Goal: Task Accomplishment & Management: Use online tool/utility

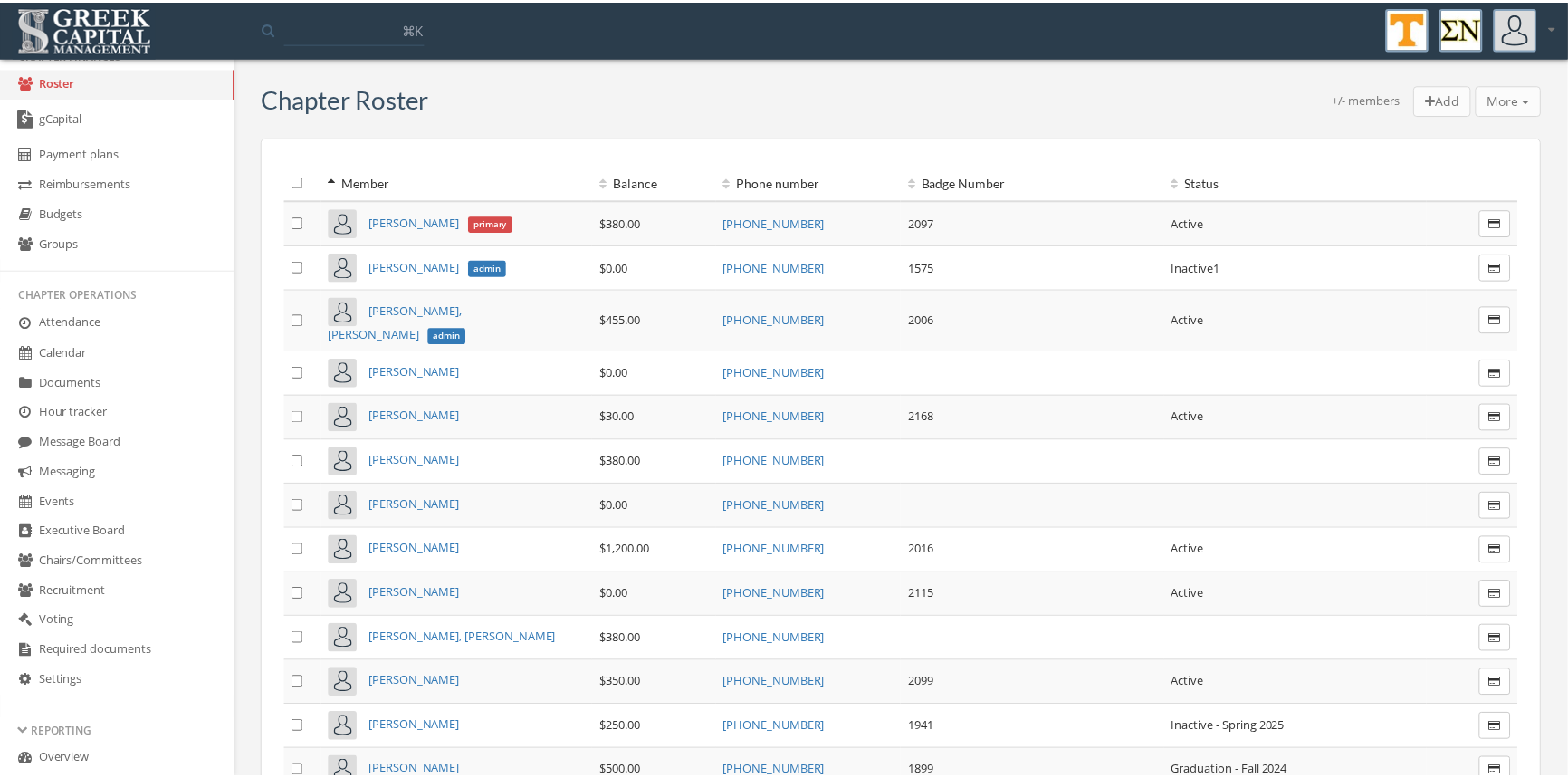
scroll to position [206, 0]
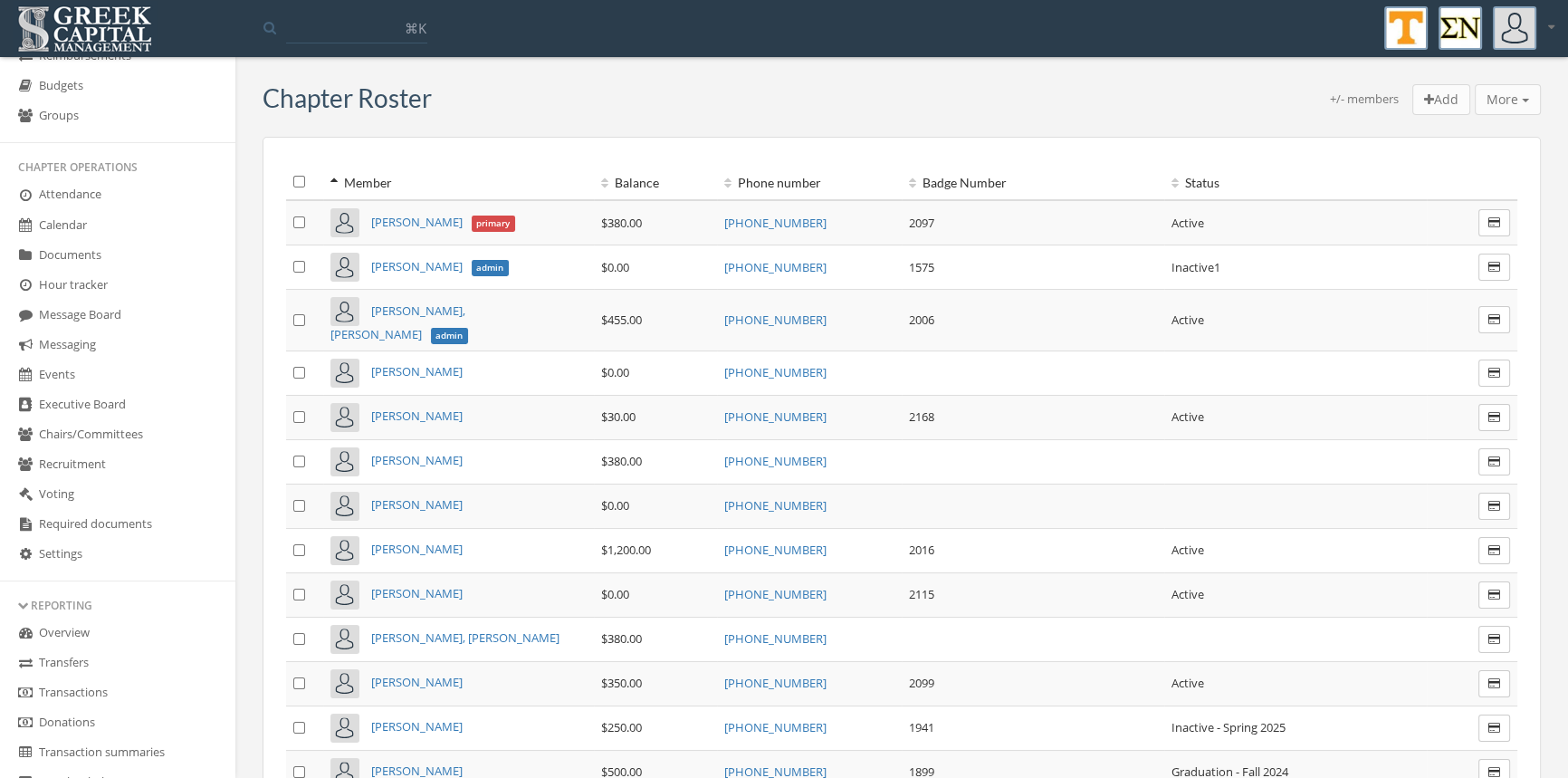
click at [97, 688] on link "Transactions" at bounding box center [117, 694] width 235 height 30
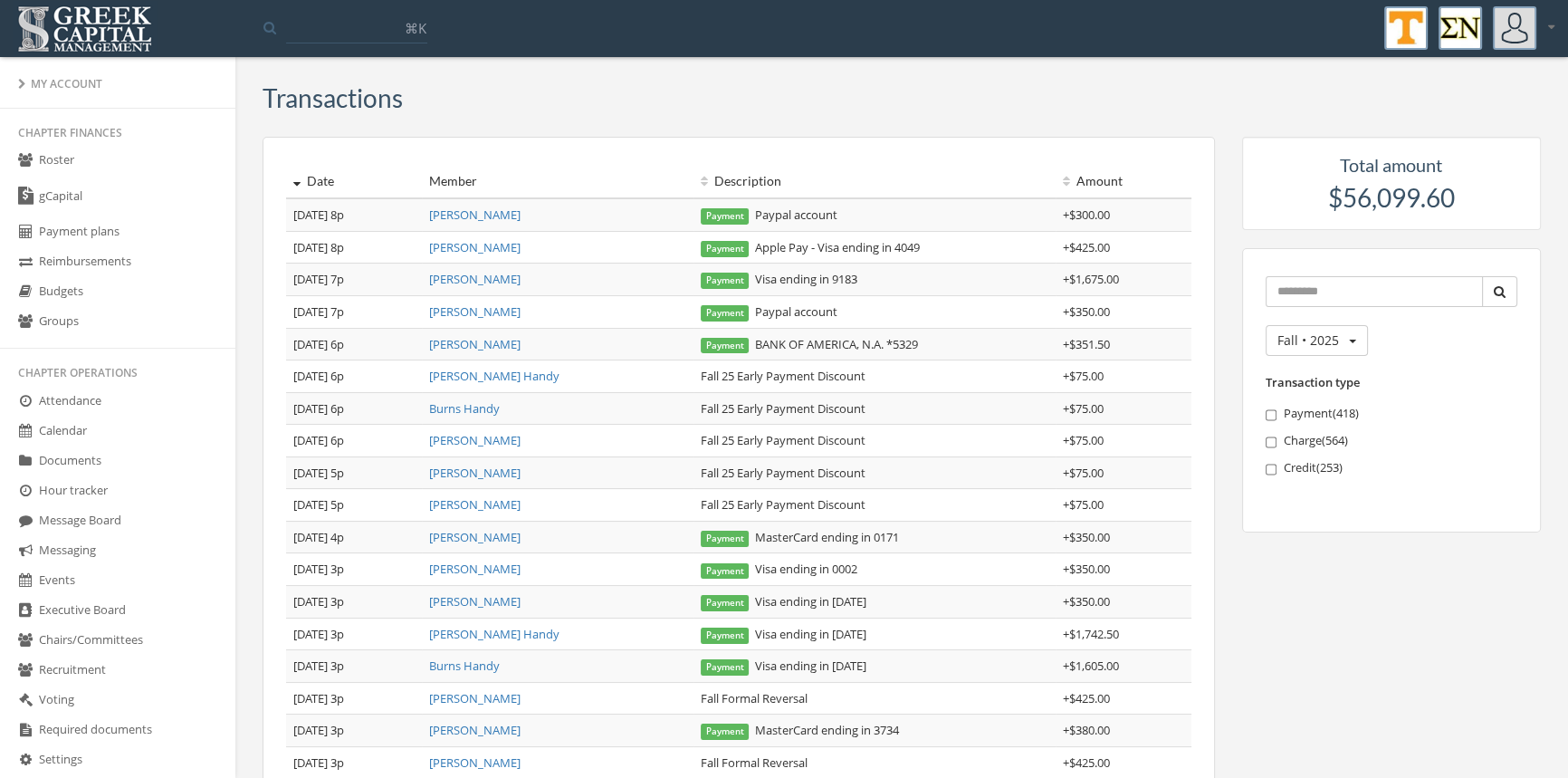
click at [493, 215] on link "[PERSON_NAME]" at bounding box center [475, 215] width 91 height 16
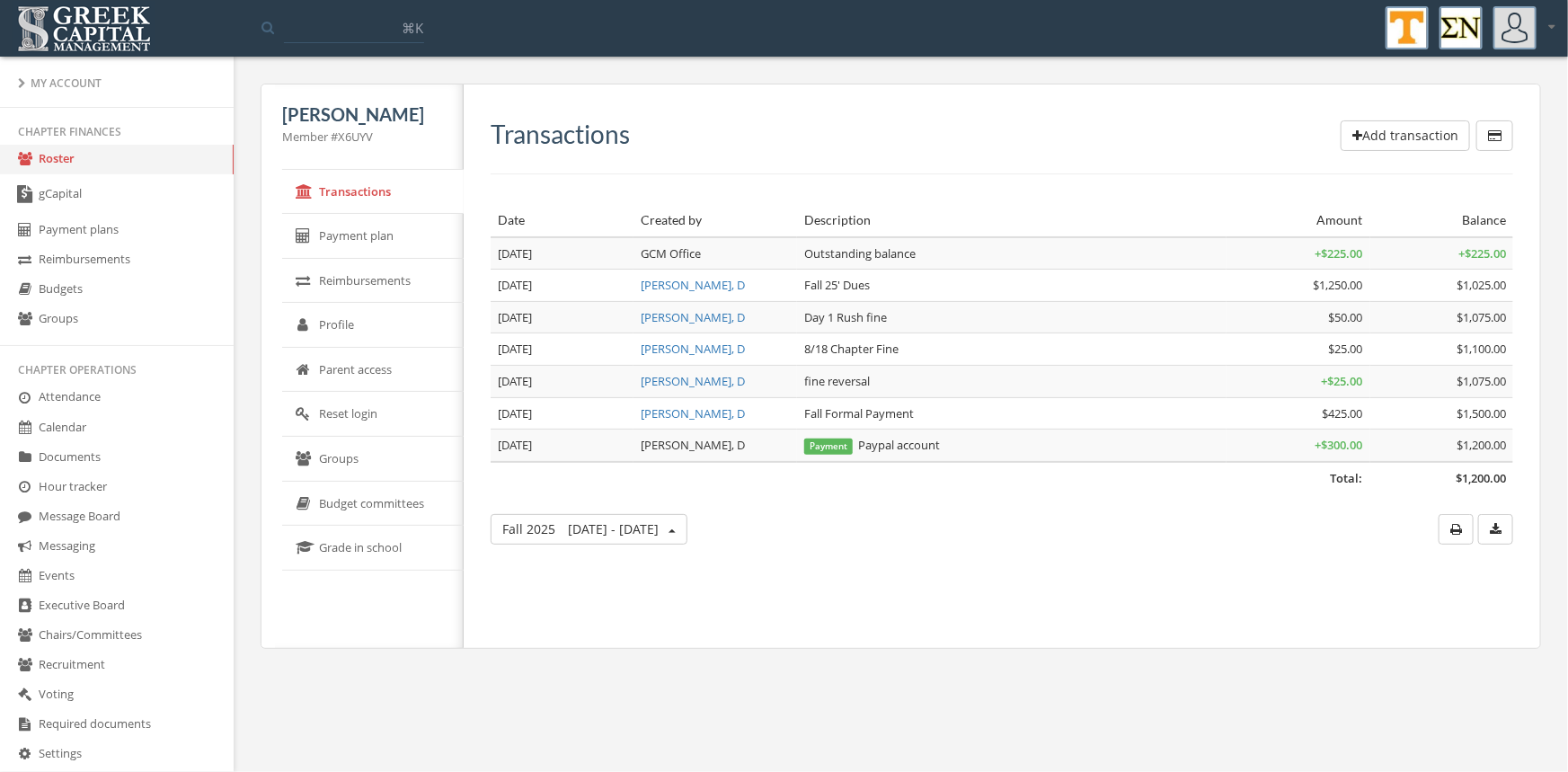
click at [72, 427] on link "Calendar" at bounding box center [116, 428] width 234 height 30
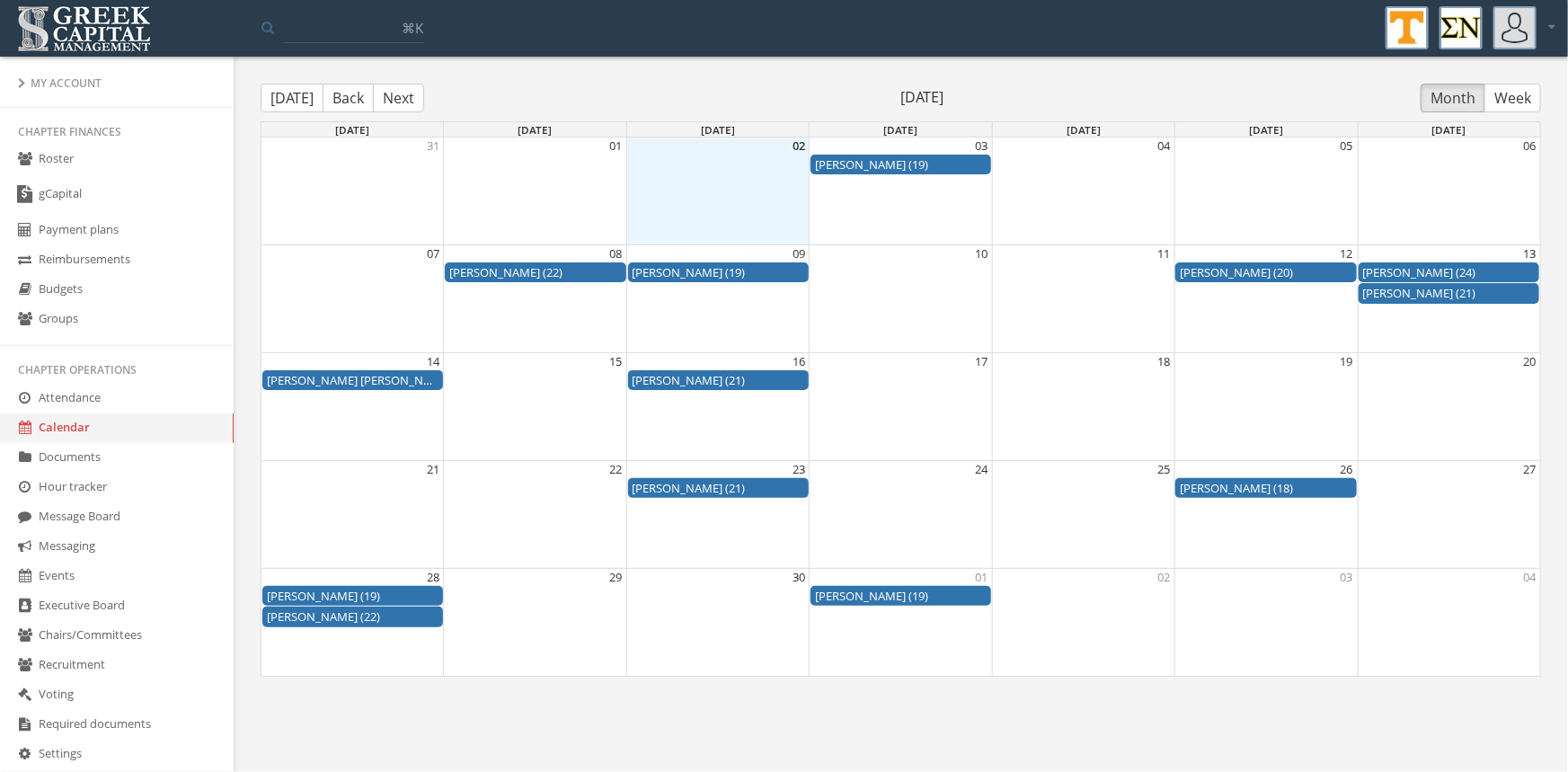
click at [71, 162] on link "Roster" at bounding box center [116, 160] width 234 height 30
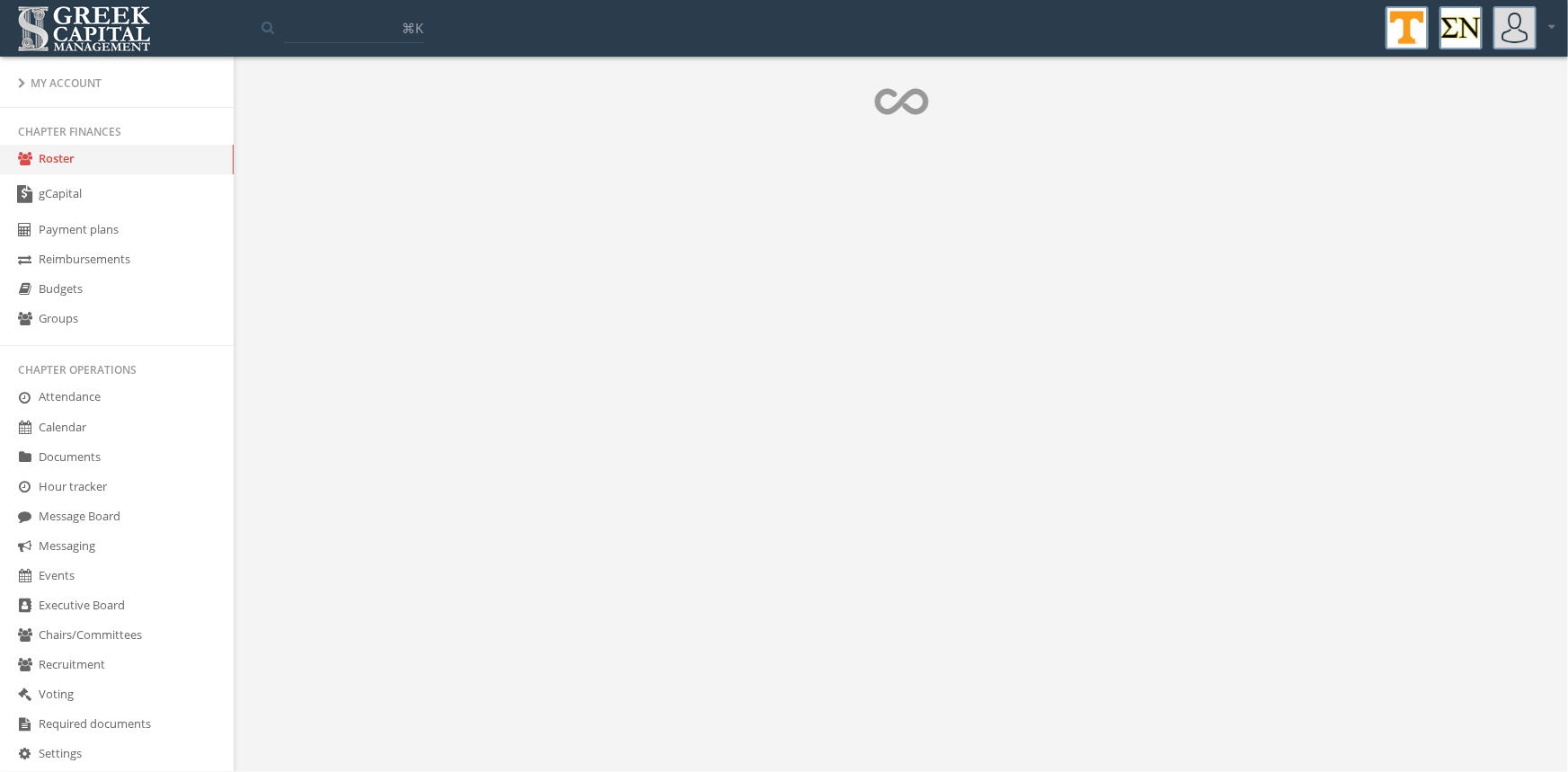
drag, startPoint x: 229, startPoint y: 394, endPoint x: 263, endPoint y: 571, distance: 180.2
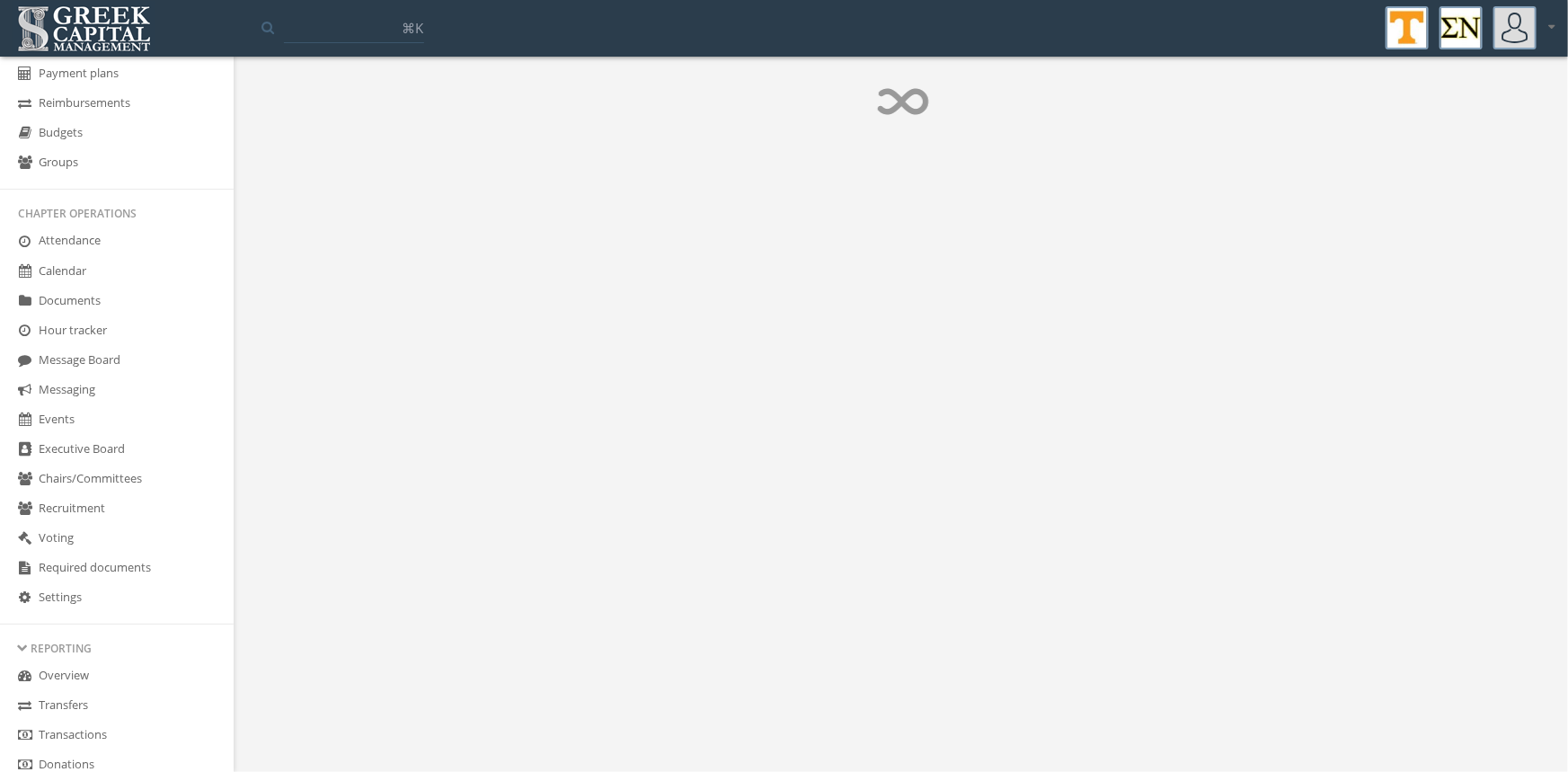
scroll to position [35, 0]
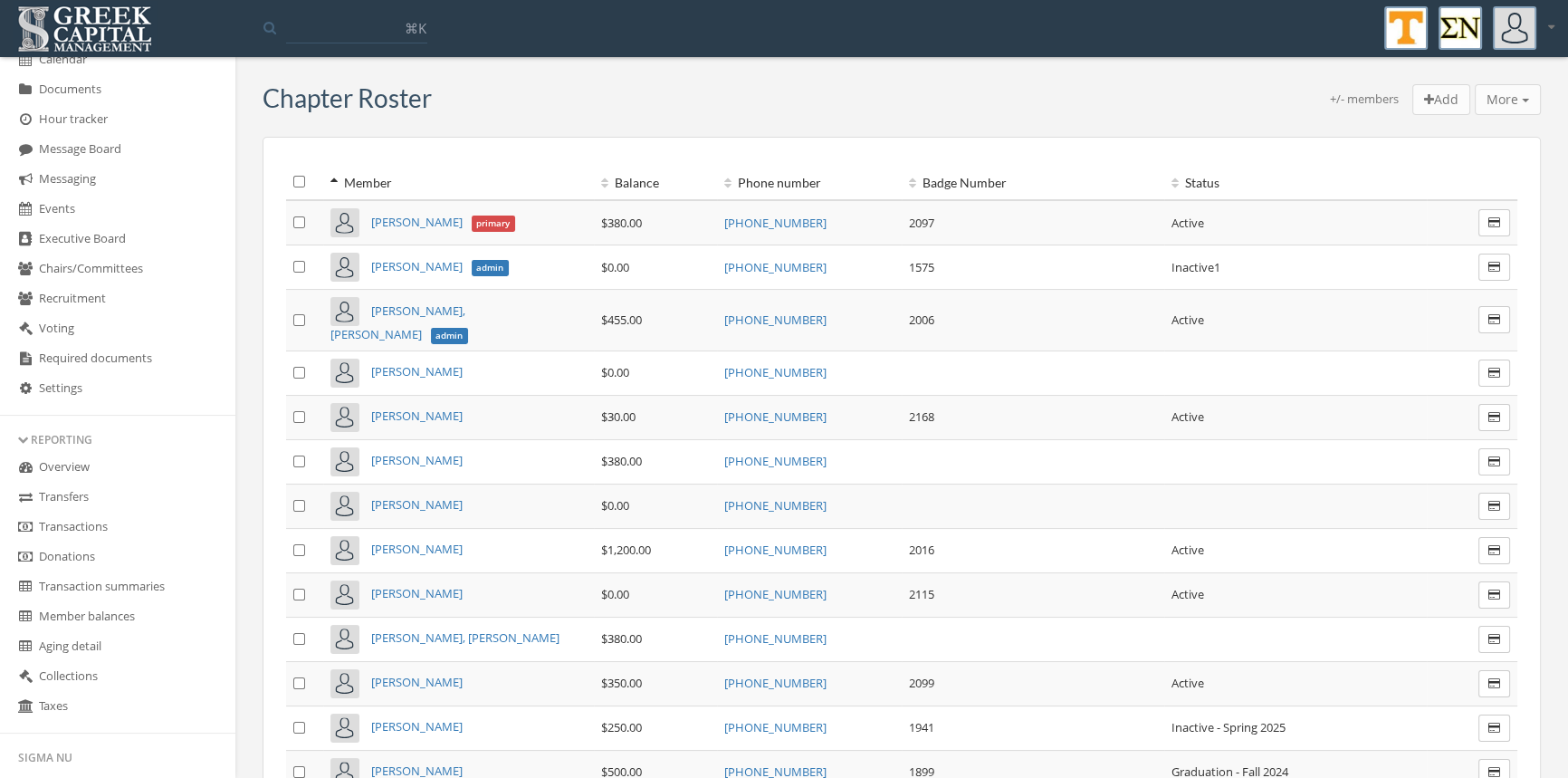
scroll to position [382, 0]
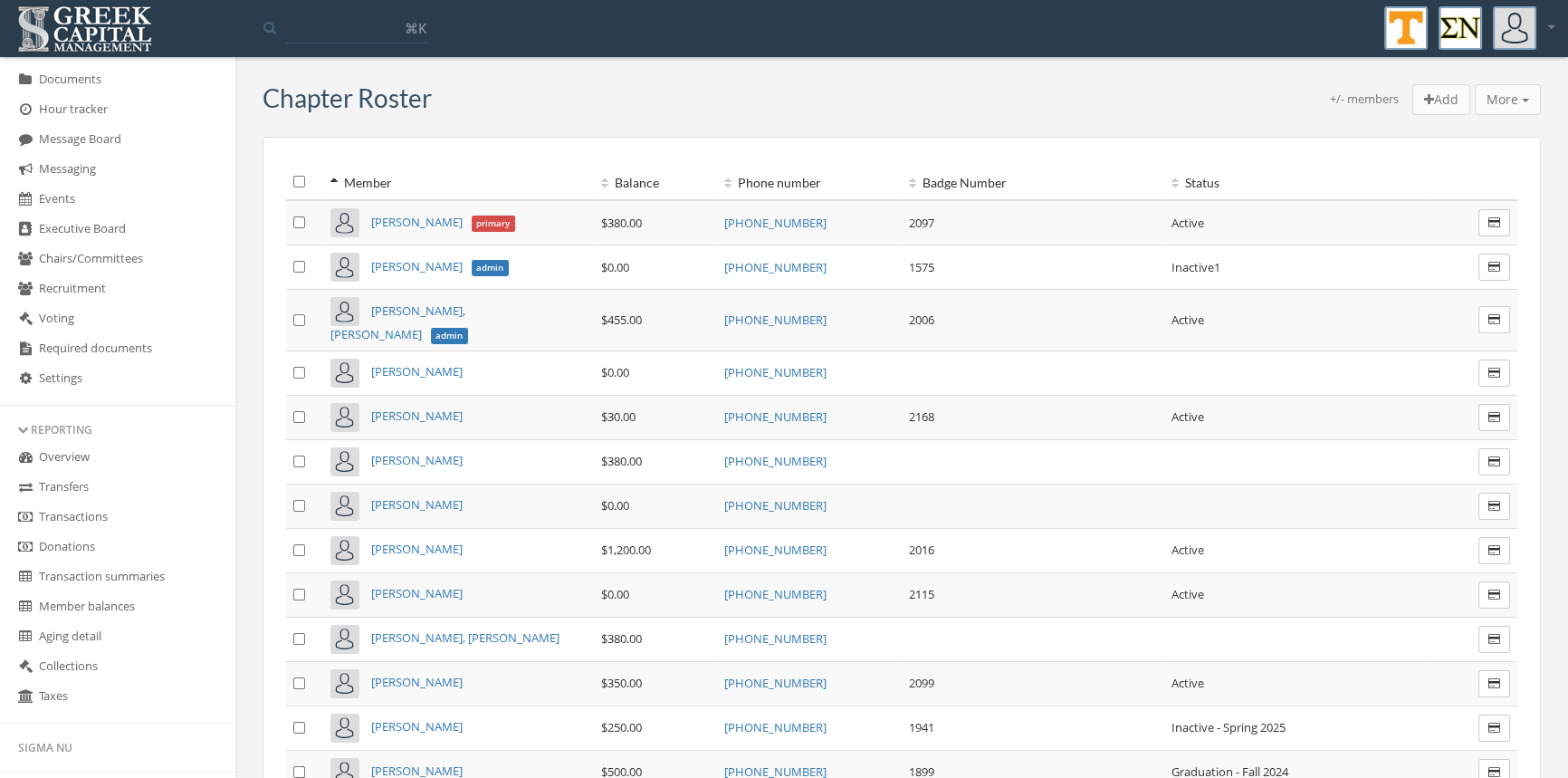
click at [107, 513] on link "Transactions" at bounding box center [117, 518] width 235 height 30
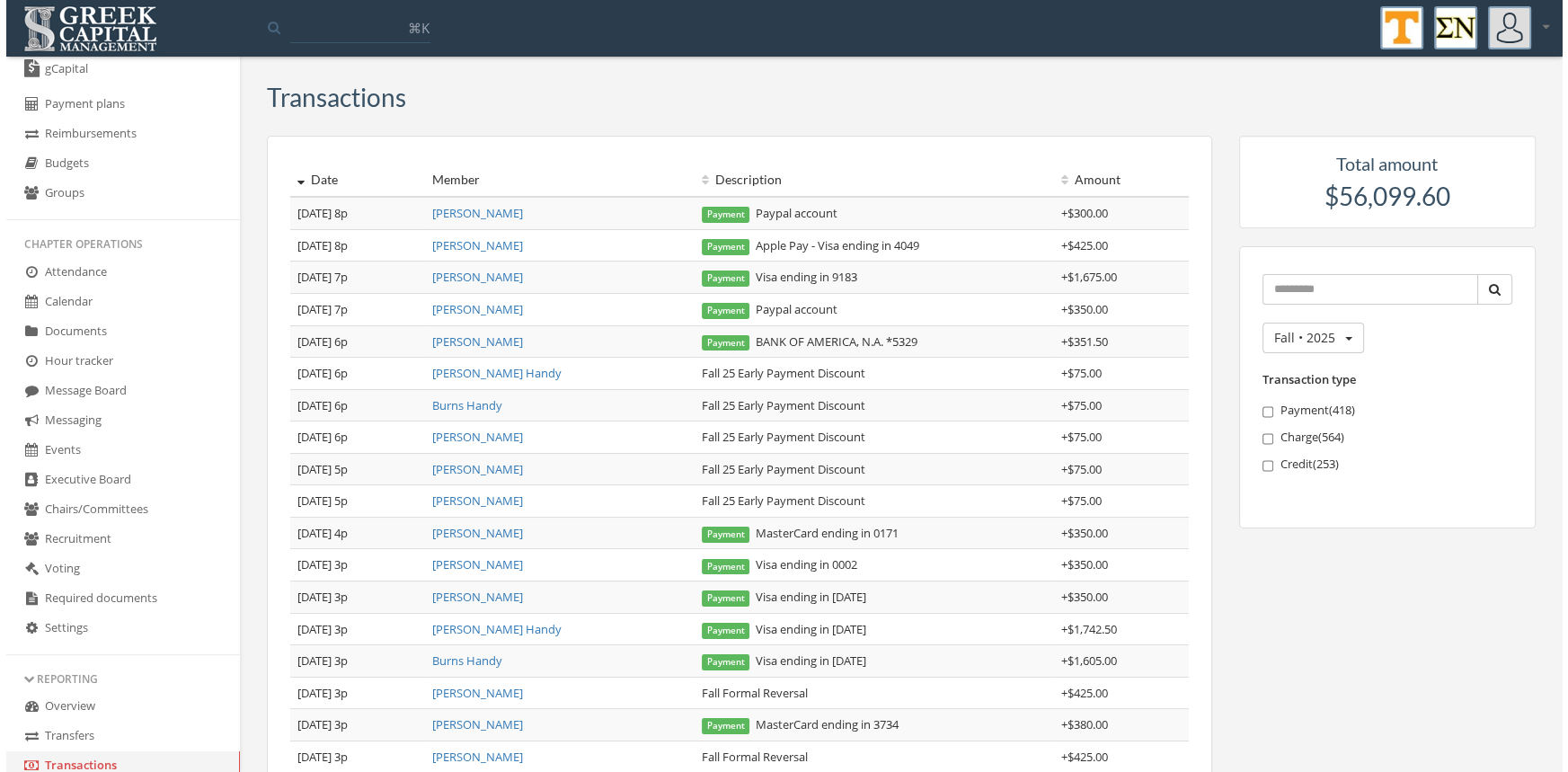
scroll to position [121, 0]
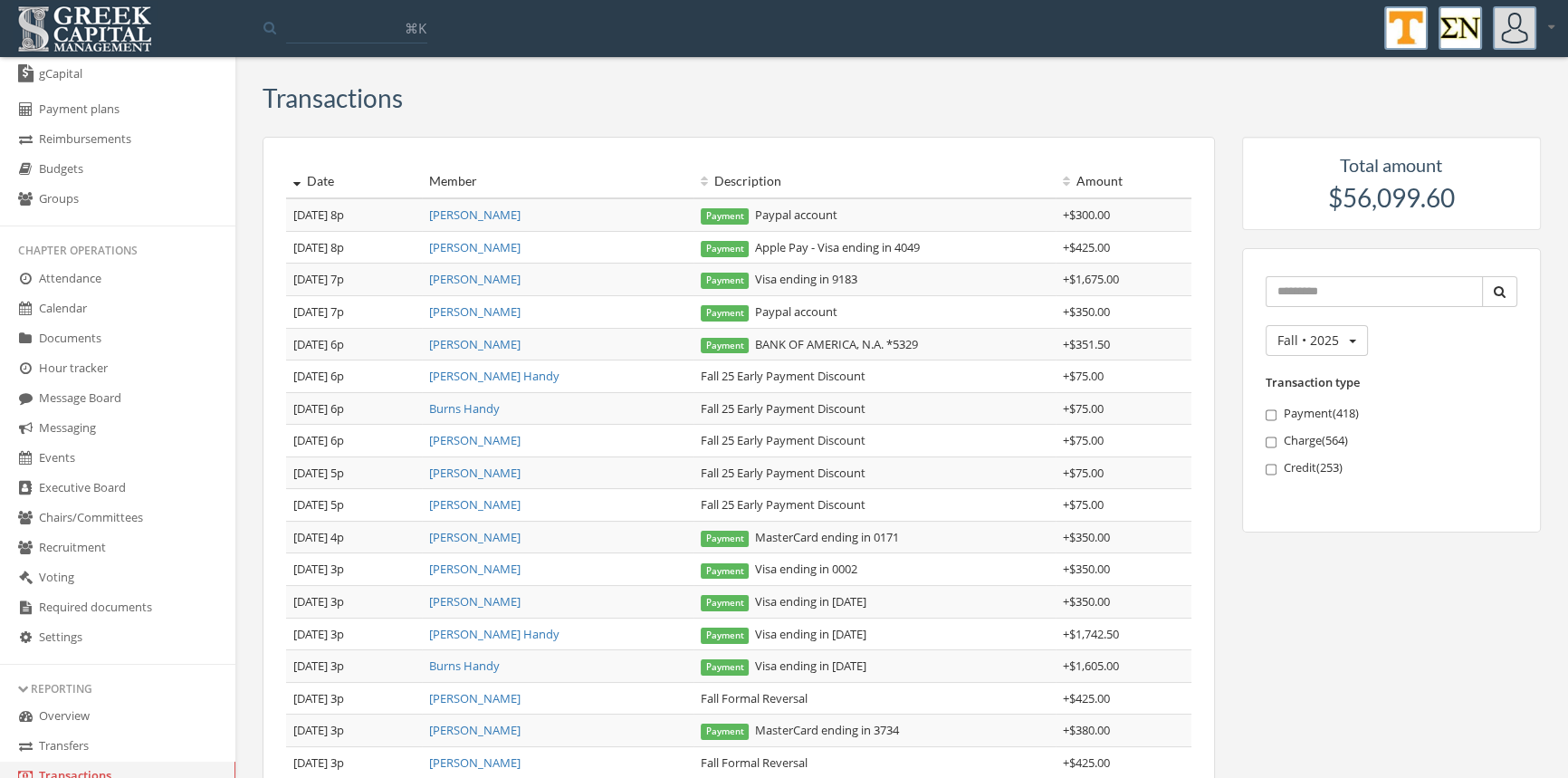
click at [68, 312] on link "Calendar" at bounding box center [117, 309] width 235 height 30
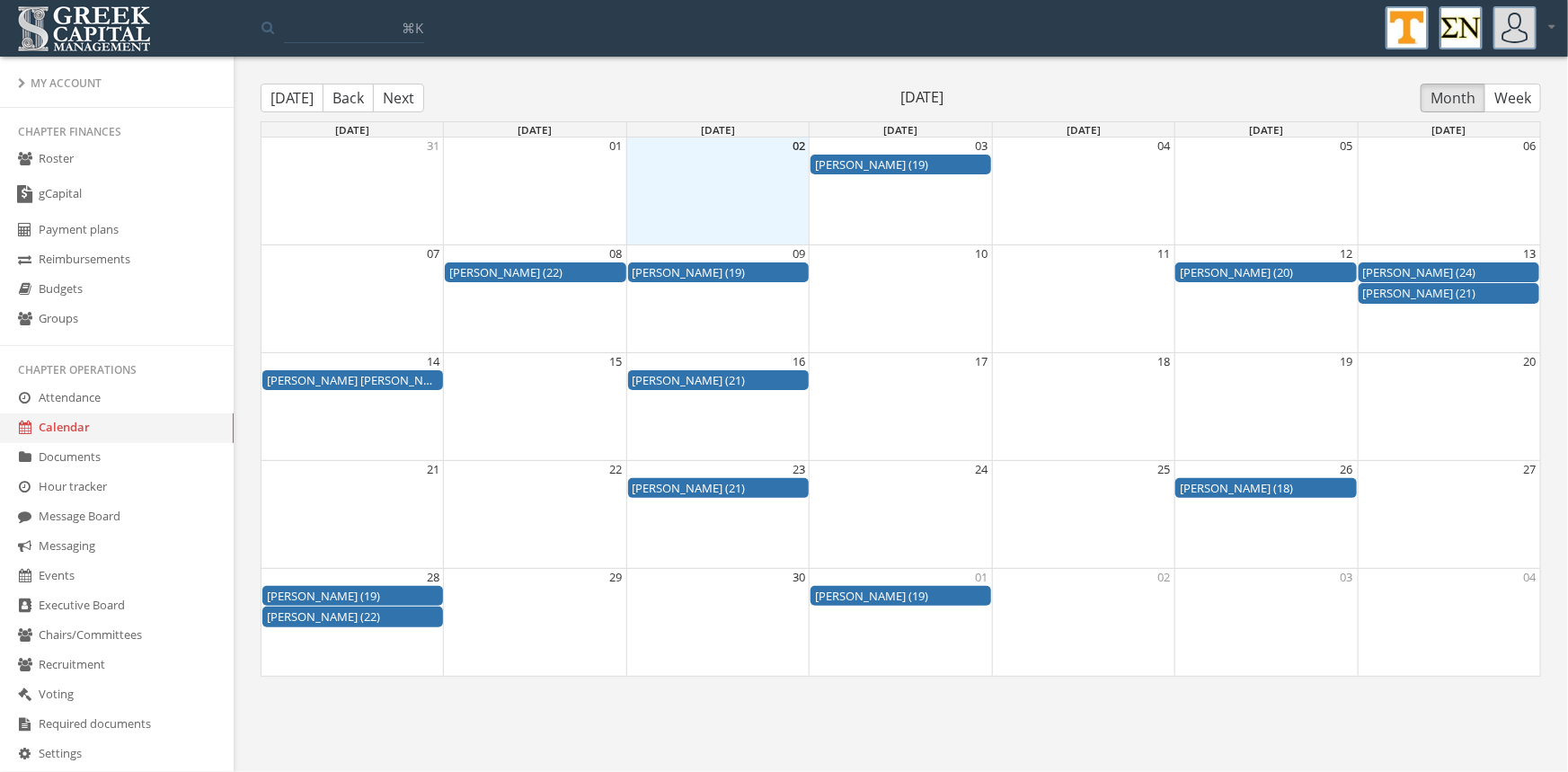
click at [62, 155] on link "Roster" at bounding box center [116, 160] width 234 height 30
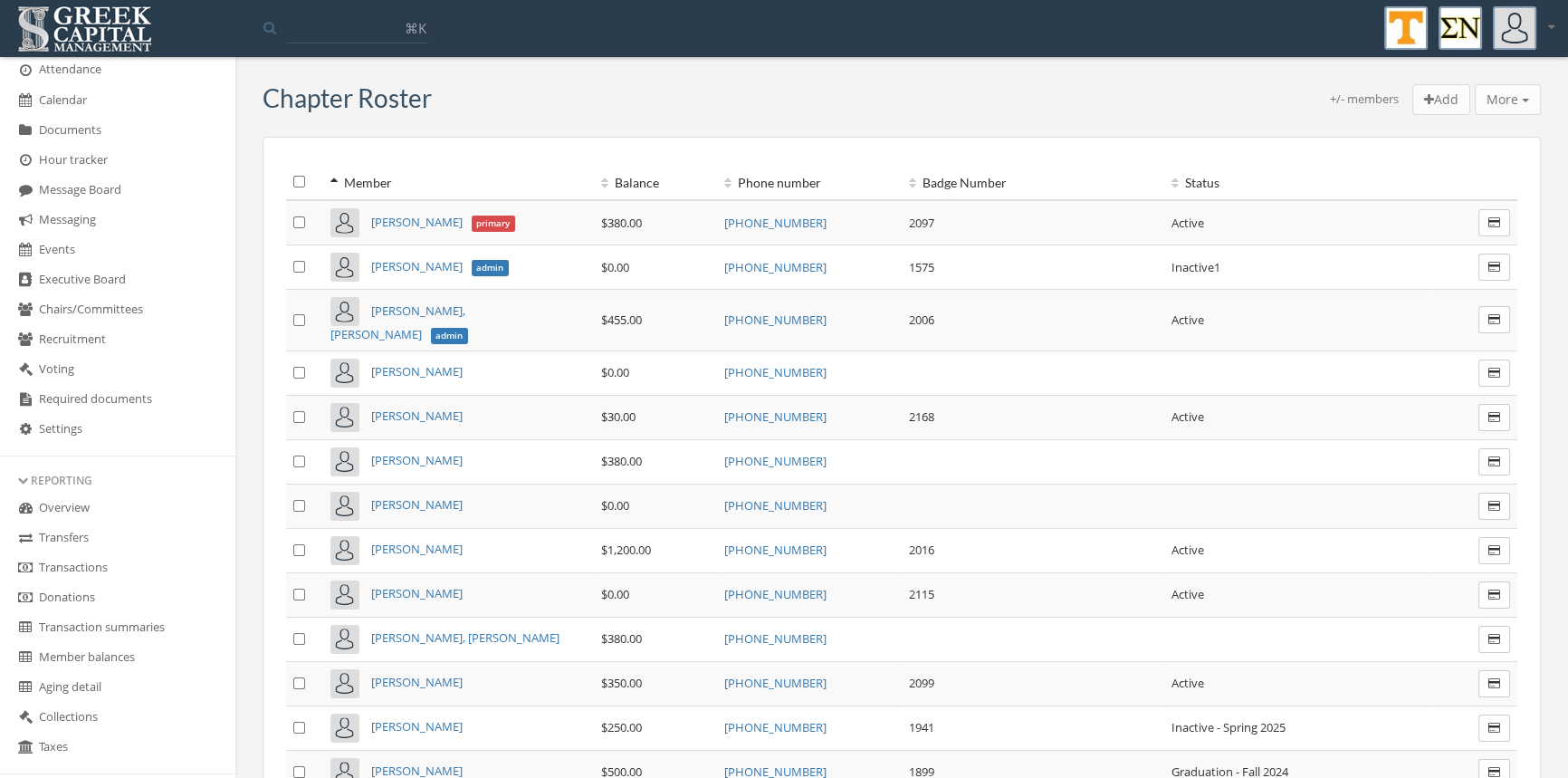
scroll to position [334, 0]
click at [106, 562] on link "Transactions" at bounding box center [117, 564] width 235 height 30
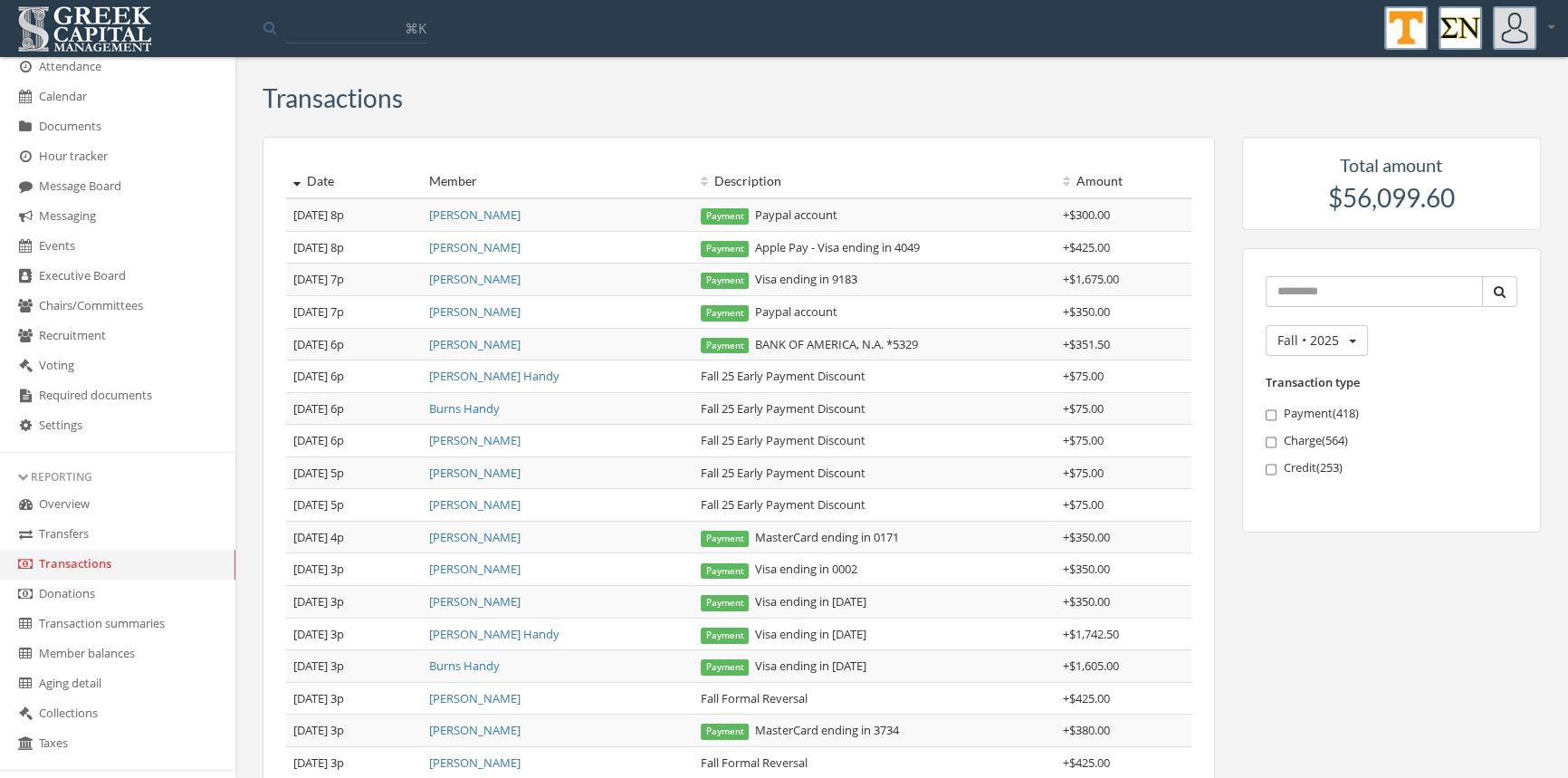
drag, startPoint x: 877, startPoint y: 368, endPoint x: 785, endPoint y: 373, distance: 92.1
drag, startPoint x: 785, startPoint y: 373, endPoint x: 767, endPoint y: 377, distance: 18.4
click at [767, 377] on td "Fall 25 Early Payment Discount" at bounding box center [874, 377] width 362 height 33
drag, startPoint x: 876, startPoint y: 374, endPoint x: 792, endPoint y: 378, distance: 84.1
drag, startPoint x: 792, startPoint y: 378, endPoint x: 725, endPoint y: 371, distance: 67.4
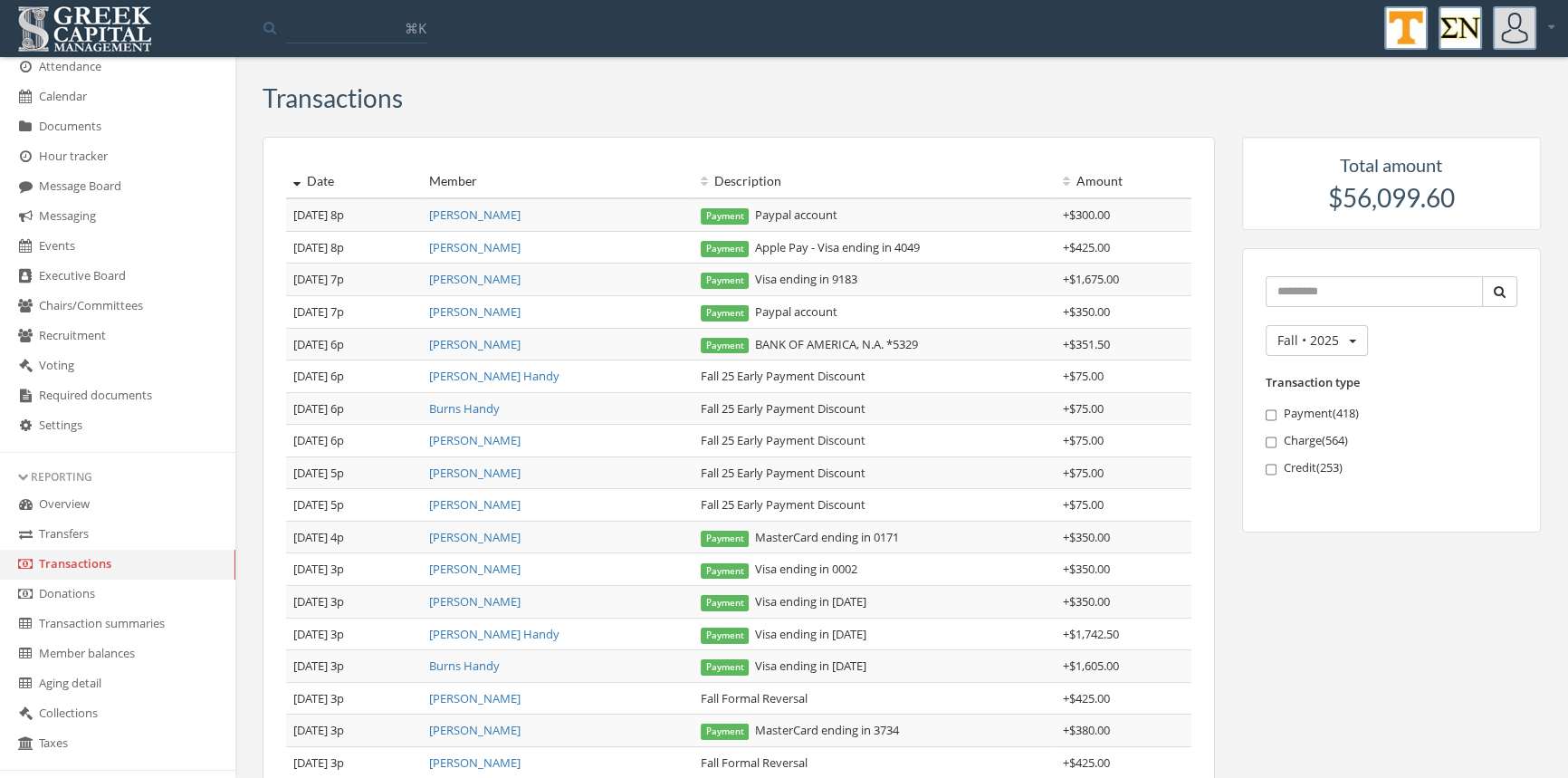
click at [725, 371] on td "Fall 25 Early Payment Discount" at bounding box center [874, 377] width 362 height 33
drag, startPoint x: 875, startPoint y: 372, endPoint x: 688, endPoint y: 364, distance: 187.2
click at [688, 364] on tr "9/2 6p Riggs Handy Fall 25 Early Payment Discount + $75.00" at bounding box center [739, 377] width 906 height 33
copy tr "Fall 25 Early Payment Discount"
click at [498, 277] on link "[PERSON_NAME]" at bounding box center [475, 279] width 91 height 16
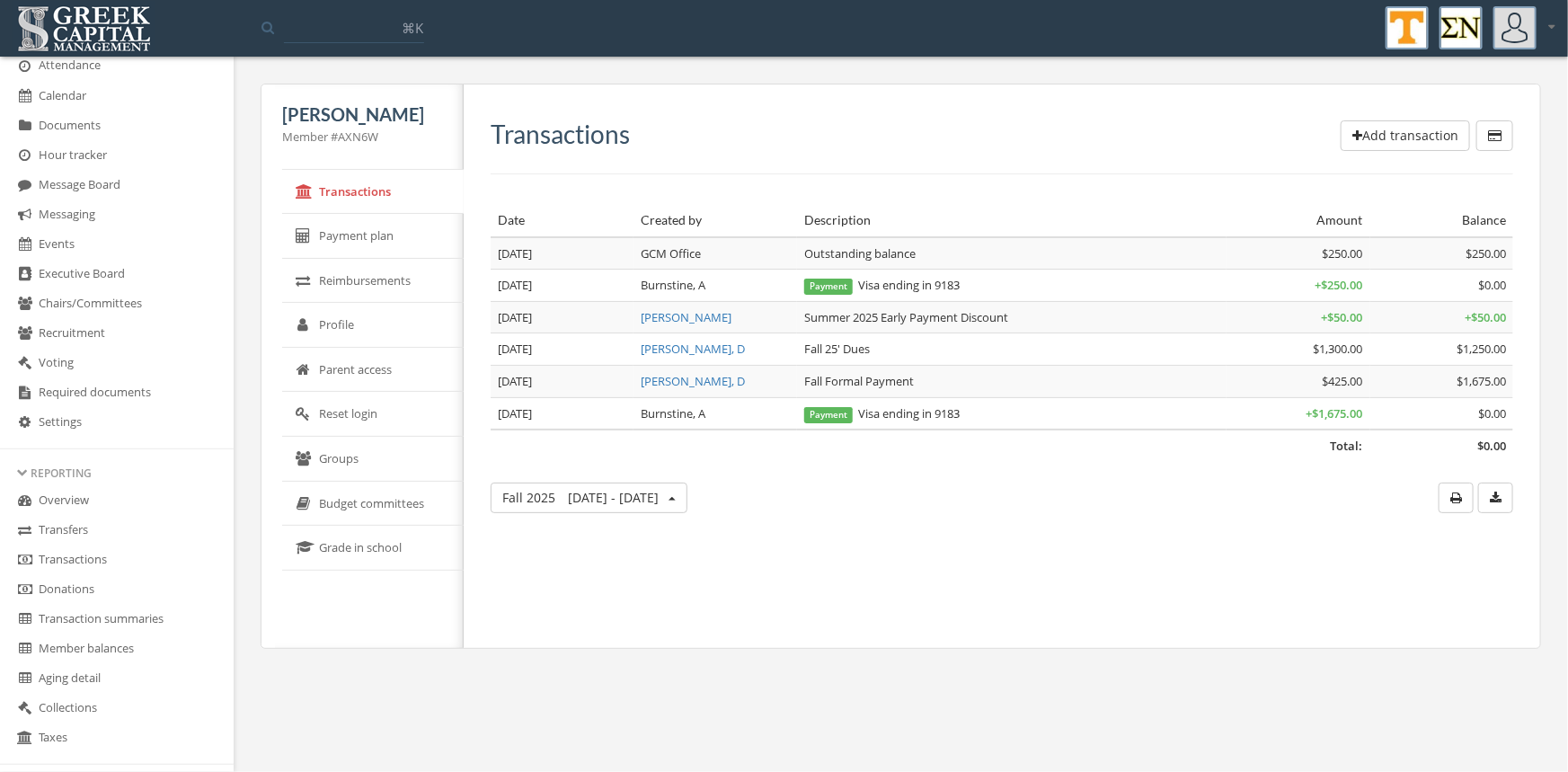
click at [1391, 128] on button "Add transaction" at bounding box center [1404, 135] width 129 height 31
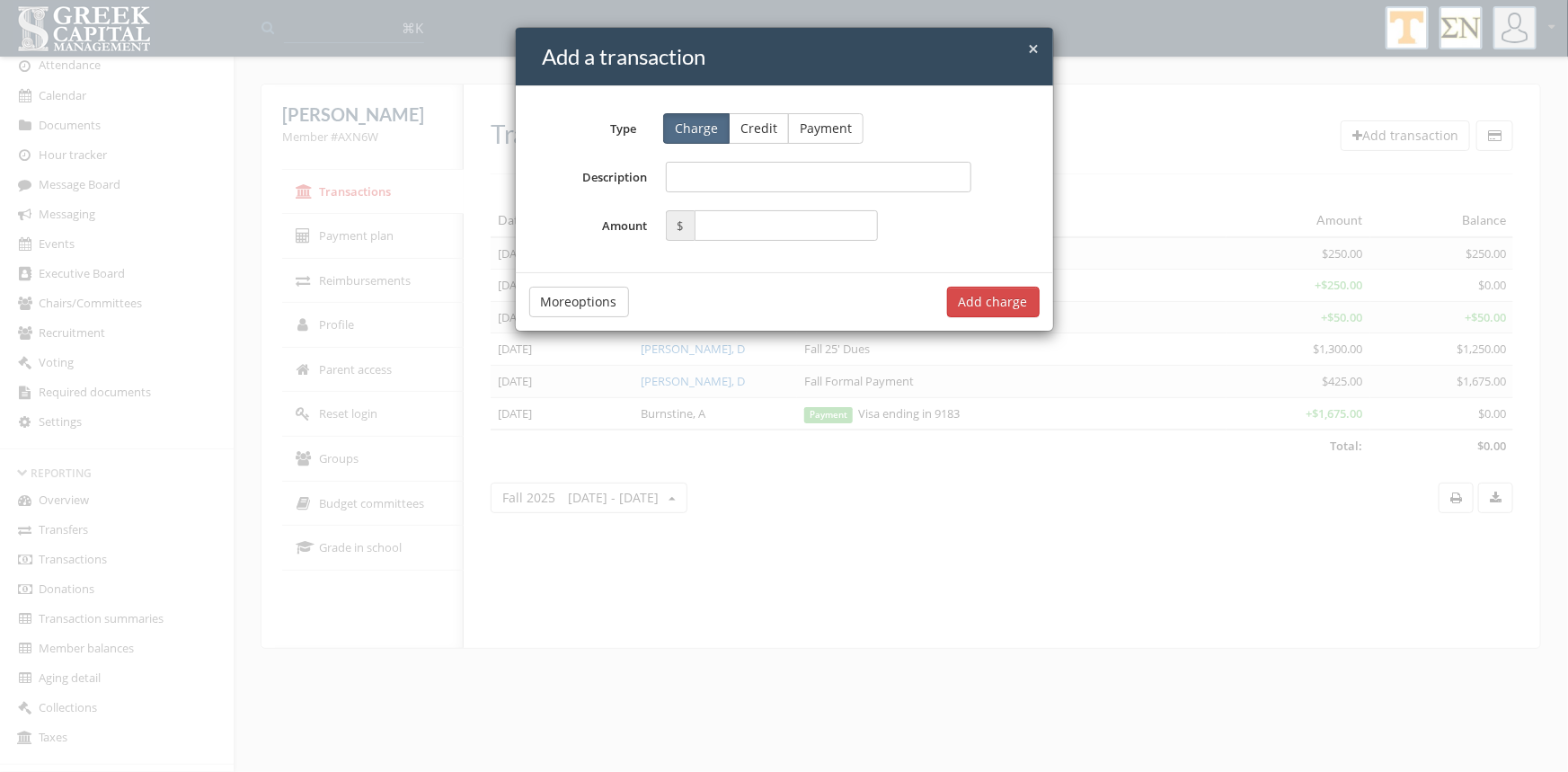
click at [764, 127] on button "Credit" at bounding box center [758, 128] width 60 height 31
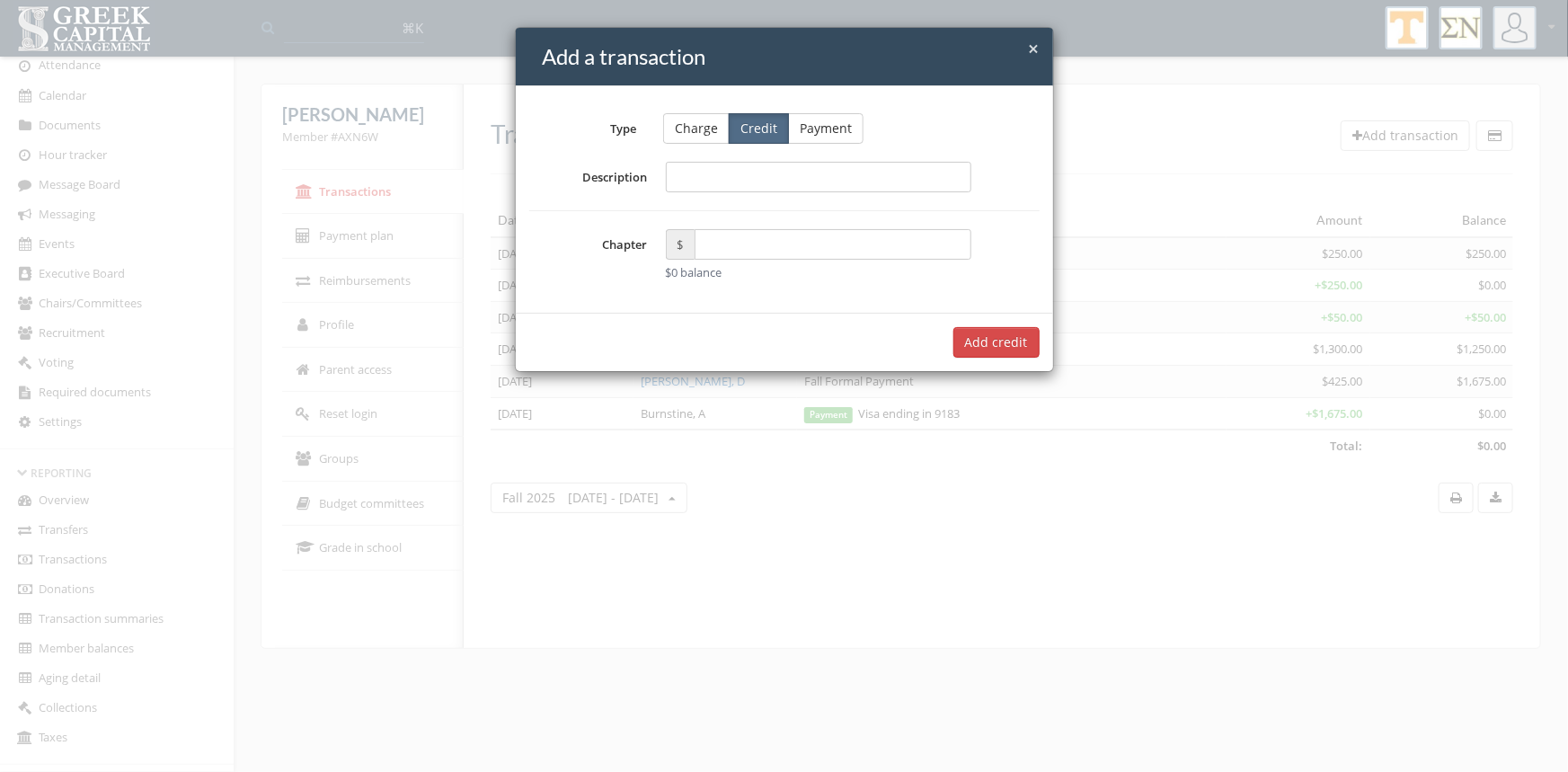
click at [686, 174] on input "Description" at bounding box center [818, 176] width 307 height 31
click at [701, 181] on input "**********" at bounding box center [818, 176] width 307 height 31
type input "**********"
click at [761, 245] on input "text" at bounding box center [834, 244] width 278 height 31
type input "*****"
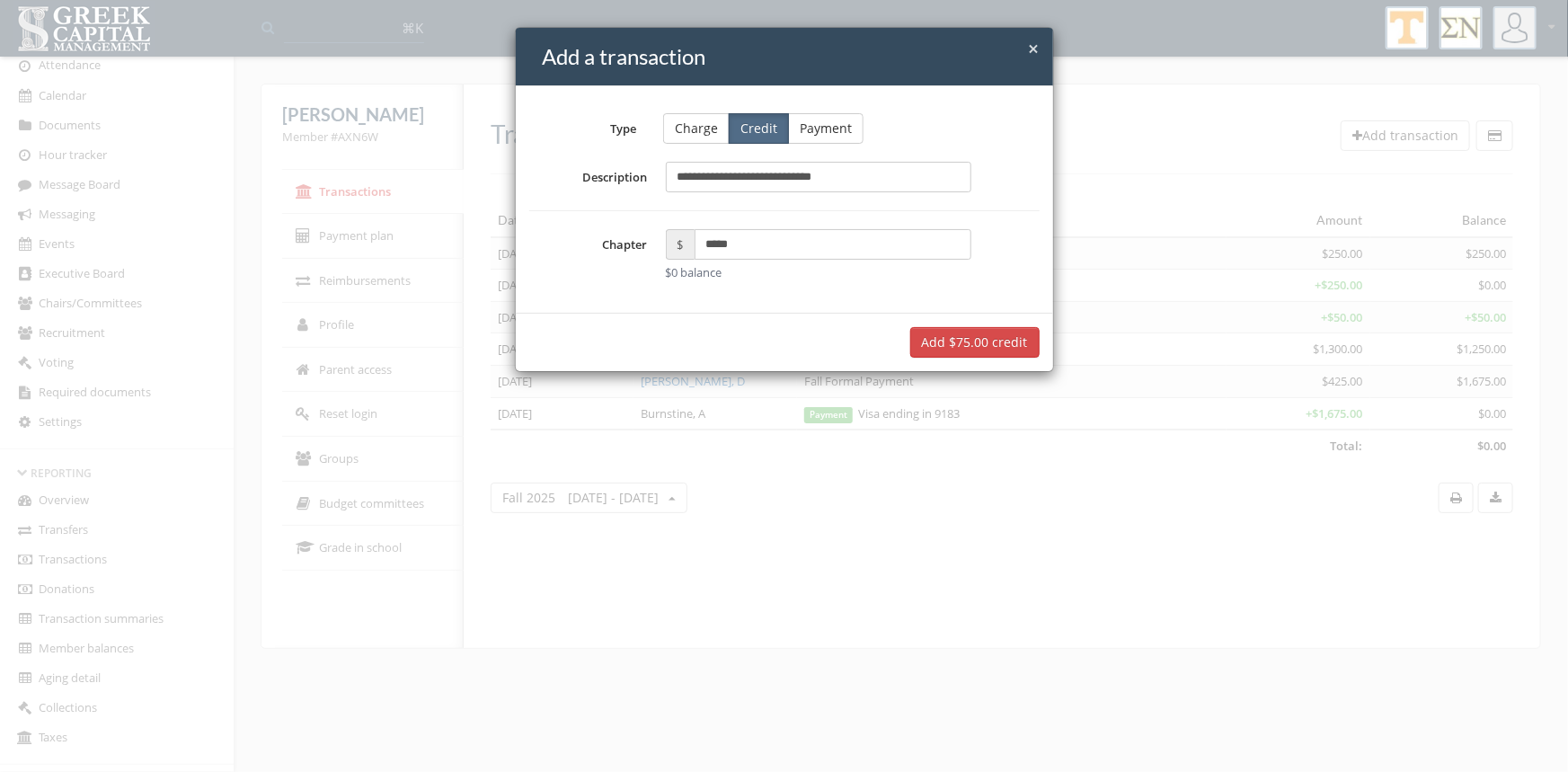
click at [981, 348] on button "Add $75.00 credit" at bounding box center [974, 342] width 129 height 31
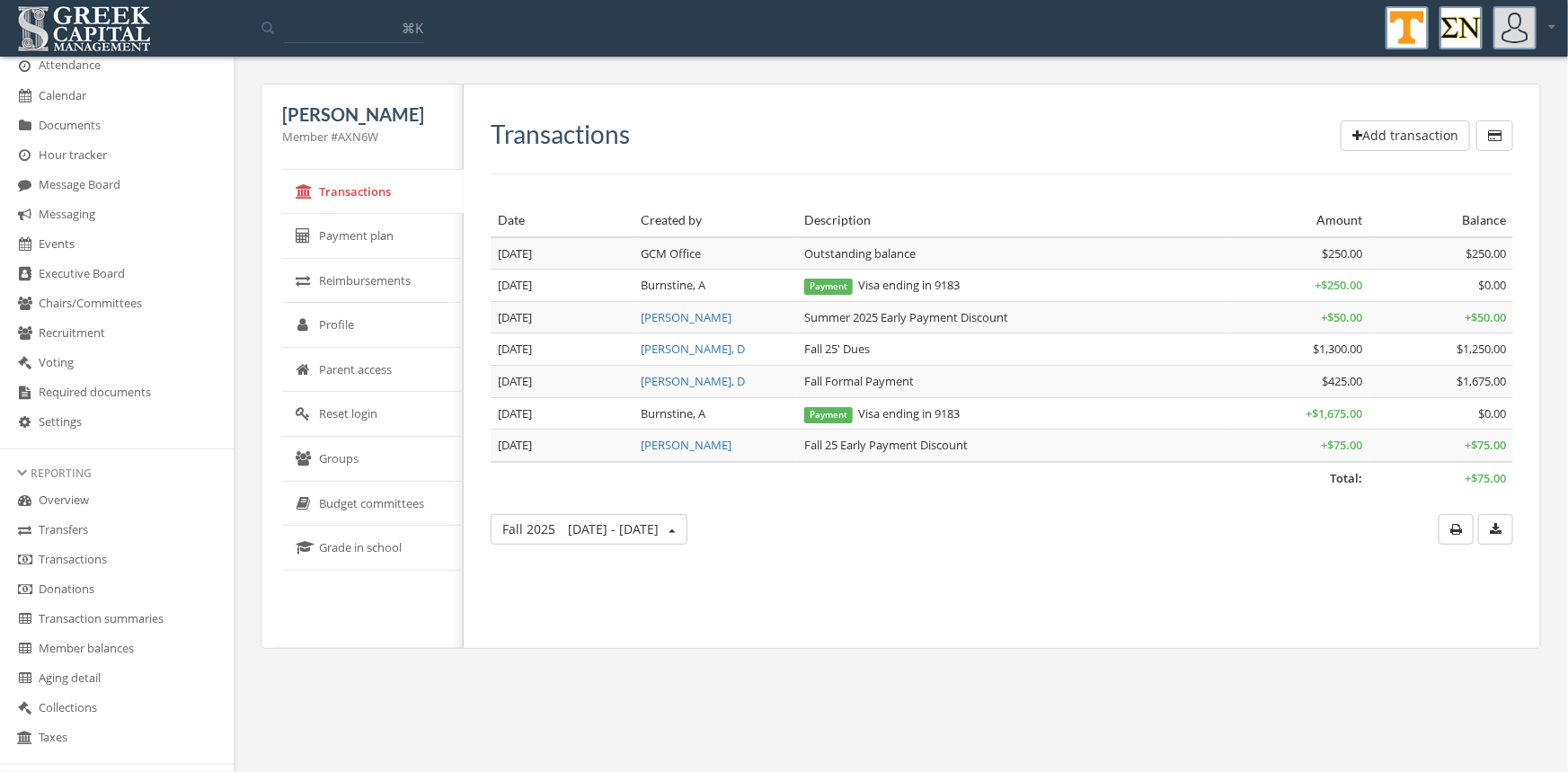
click at [67, 564] on link "Transactions" at bounding box center [116, 560] width 234 height 30
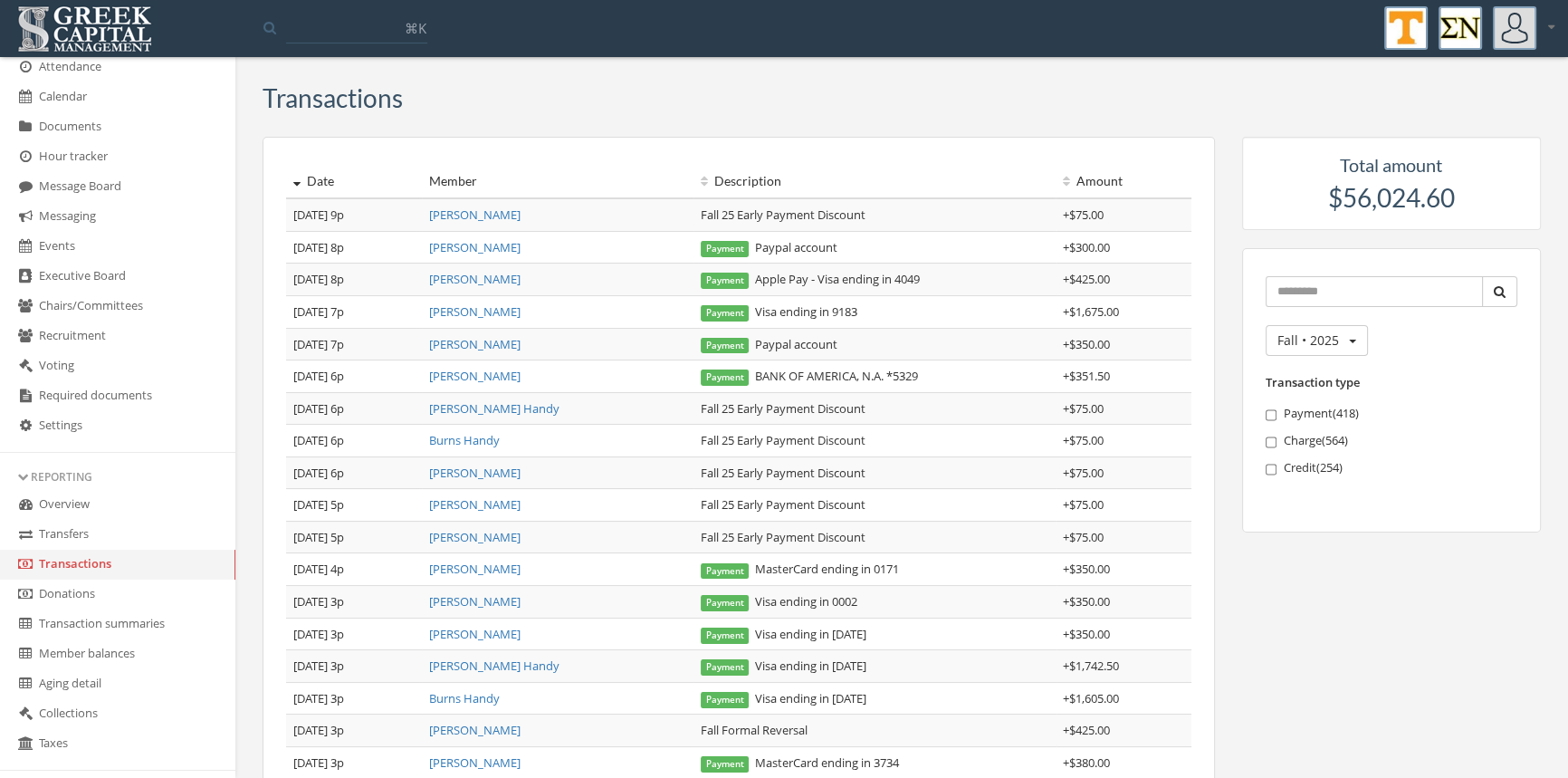
click at [70, 530] on link "Transfers" at bounding box center [117, 535] width 235 height 30
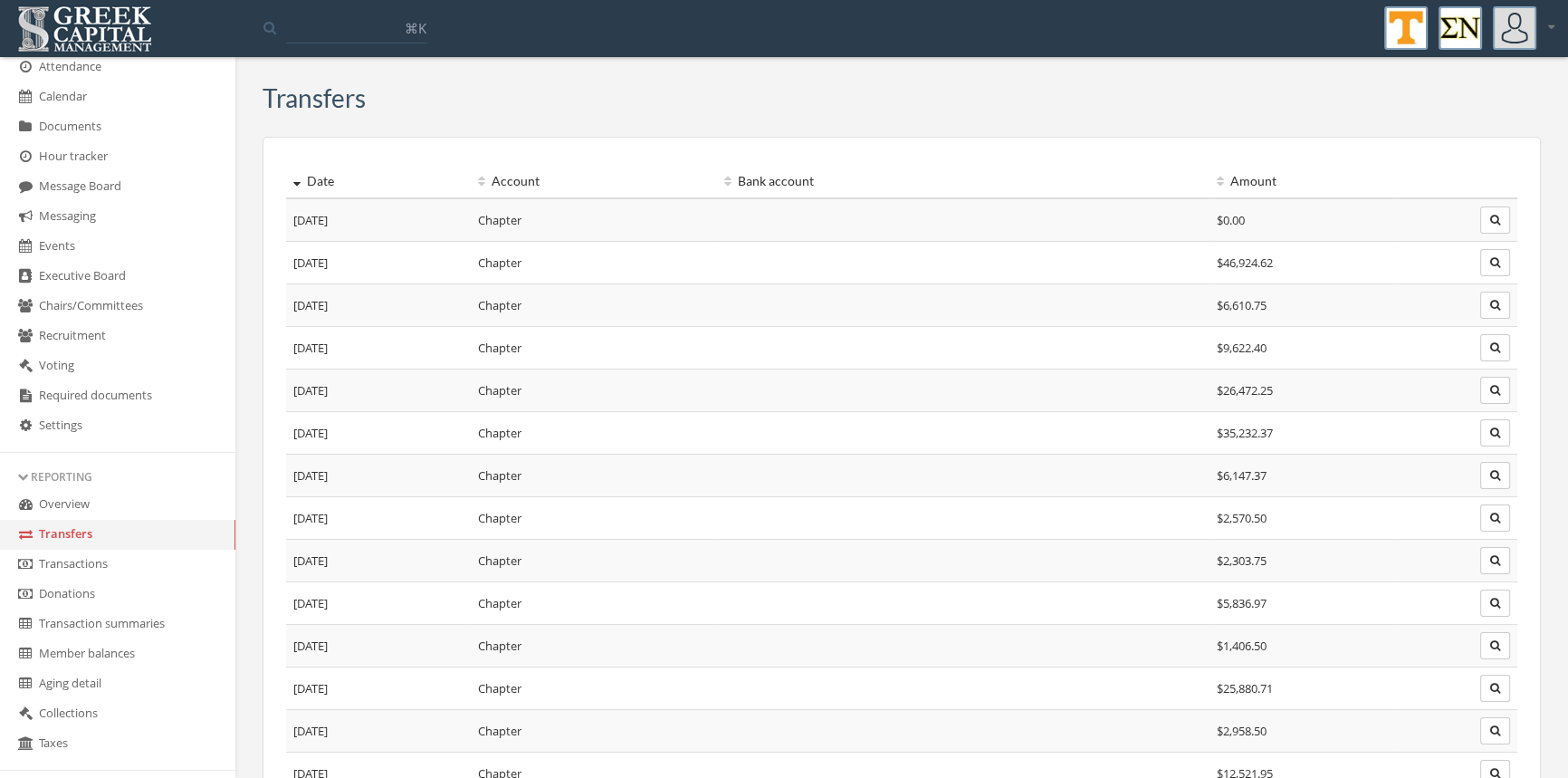
click at [78, 557] on link "Transactions" at bounding box center [117, 564] width 235 height 30
